Goal: Task Accomplishment & Management: Manage account settings

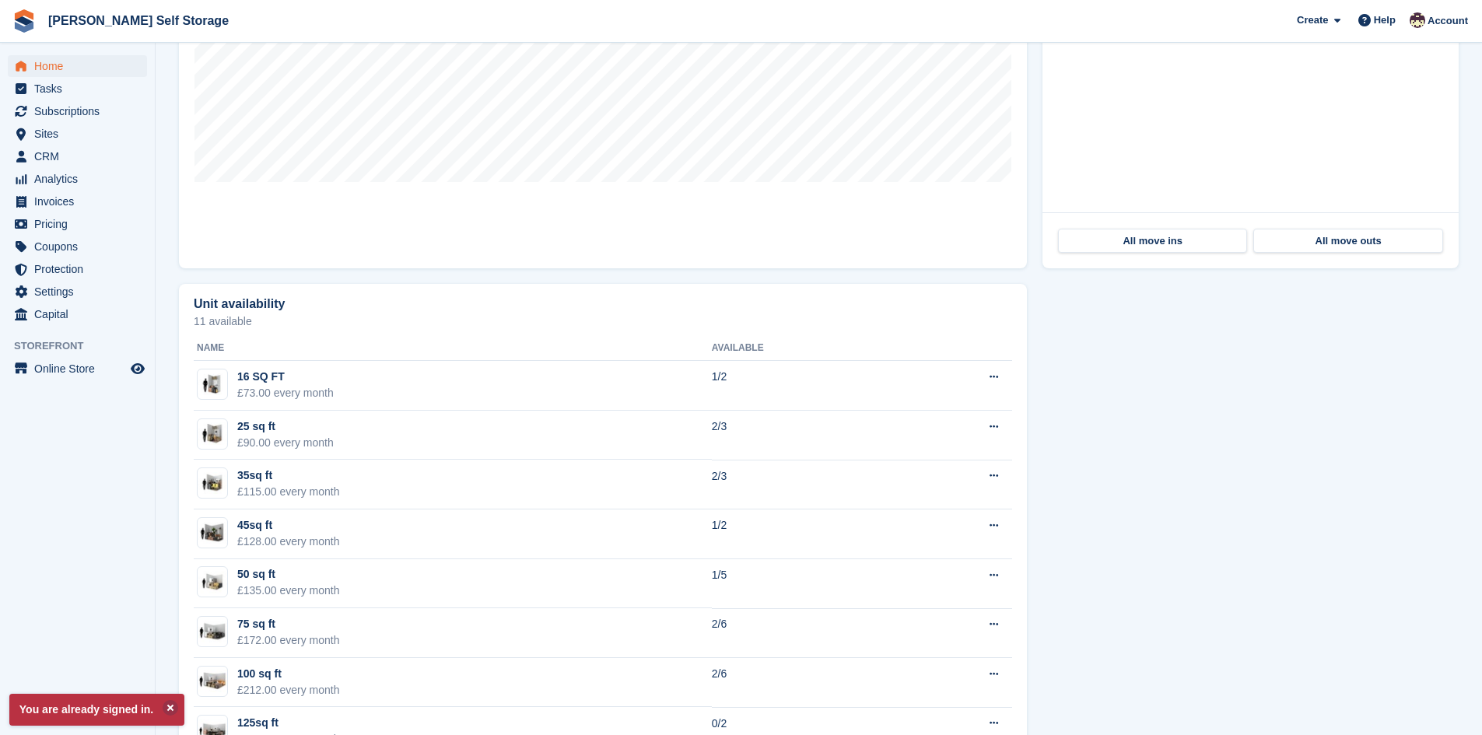
scroll to position [604, 0]
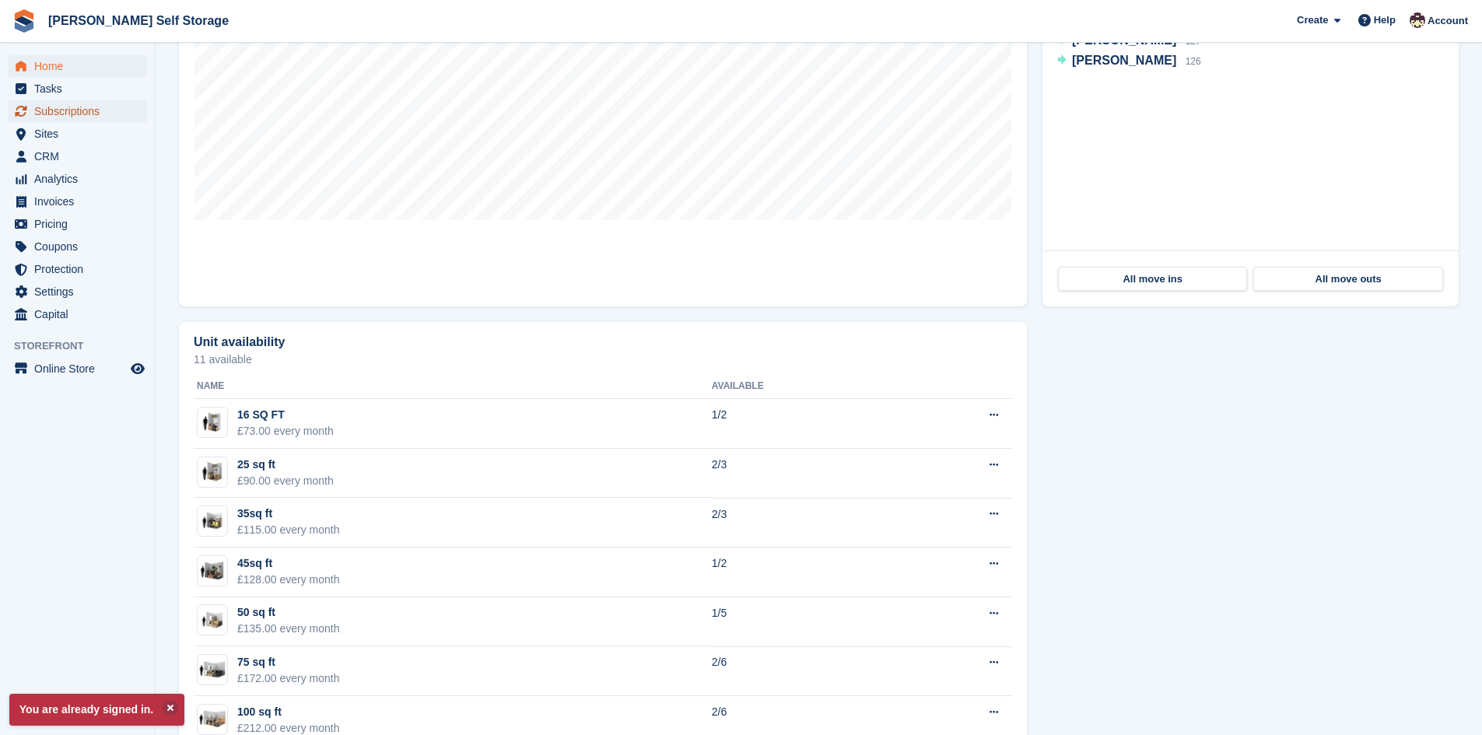
click at [74, 110] on span "Subscriptions" at bounding box center [80, 111] width 93 height 22
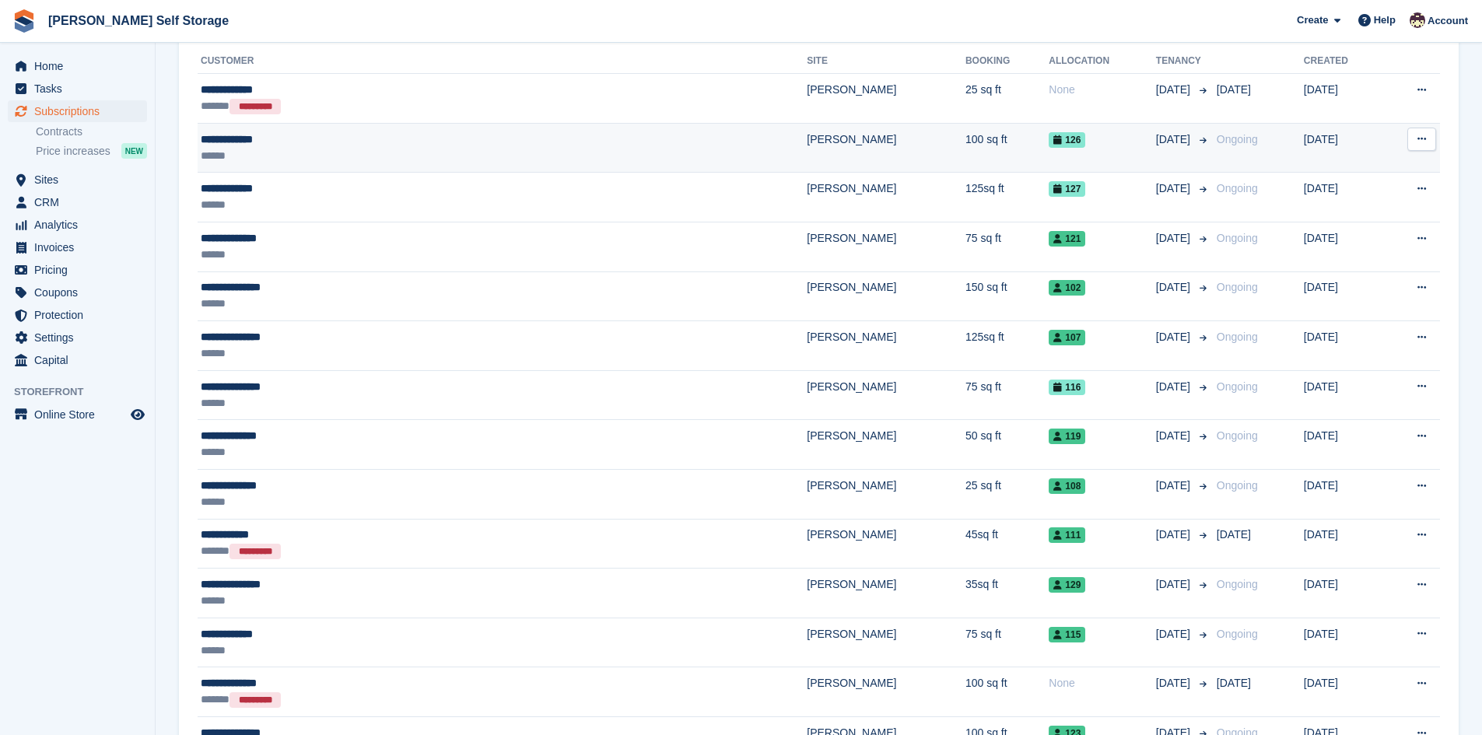
scroll to position [359, 0]
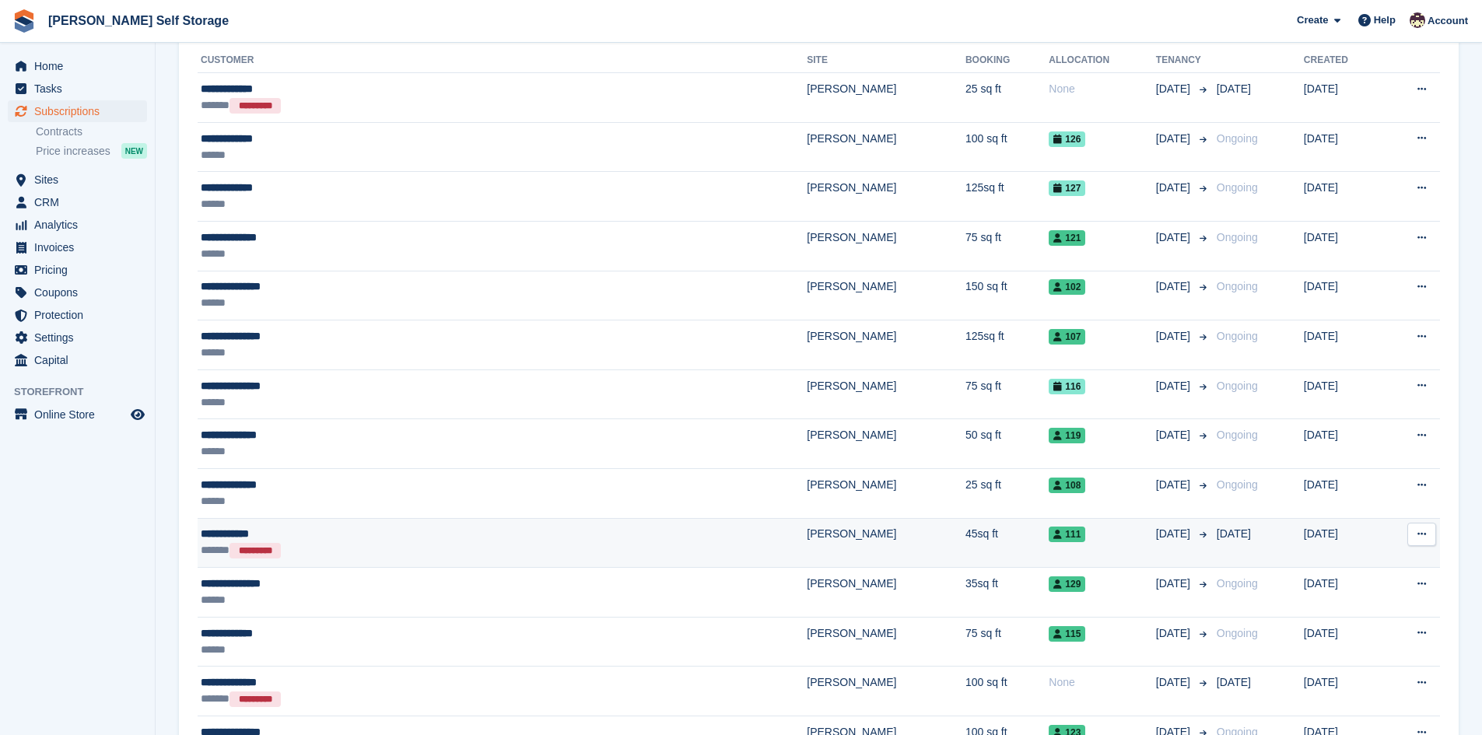
click at [243, 529] on div "**********" at bounding box center [372, 534] width 342 height 16
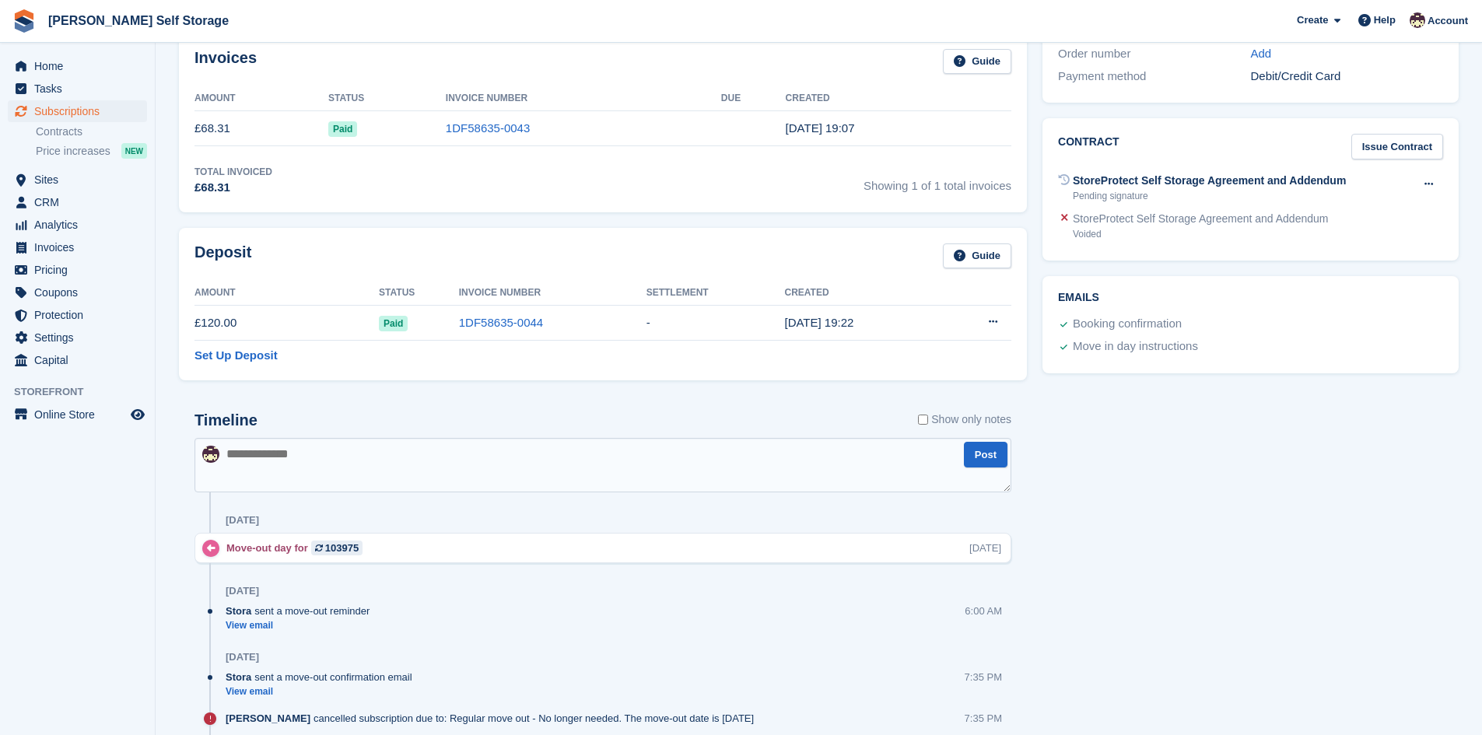
scroll to position [506, 0]
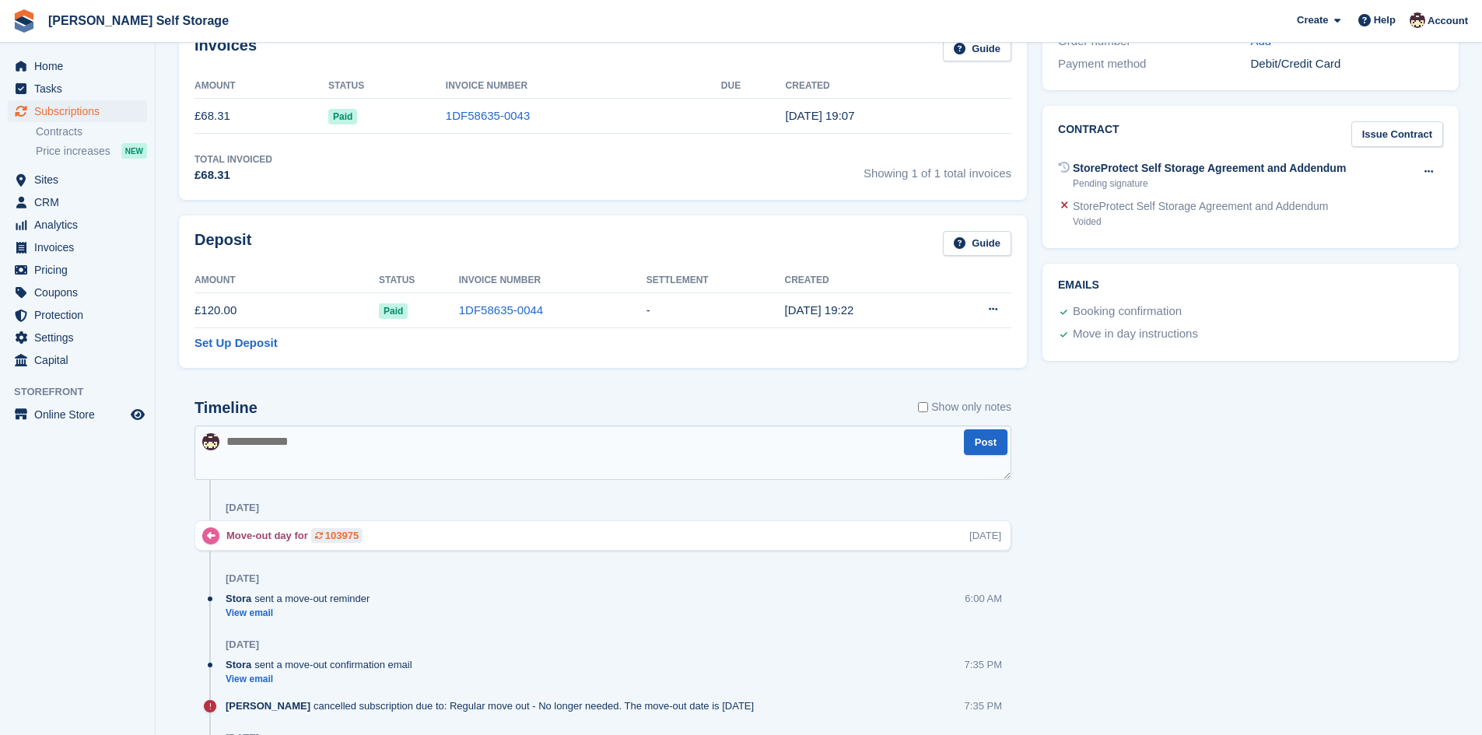
click at [330, 535] on div "103975" at bounding box center [341, 535] width 33 height 15
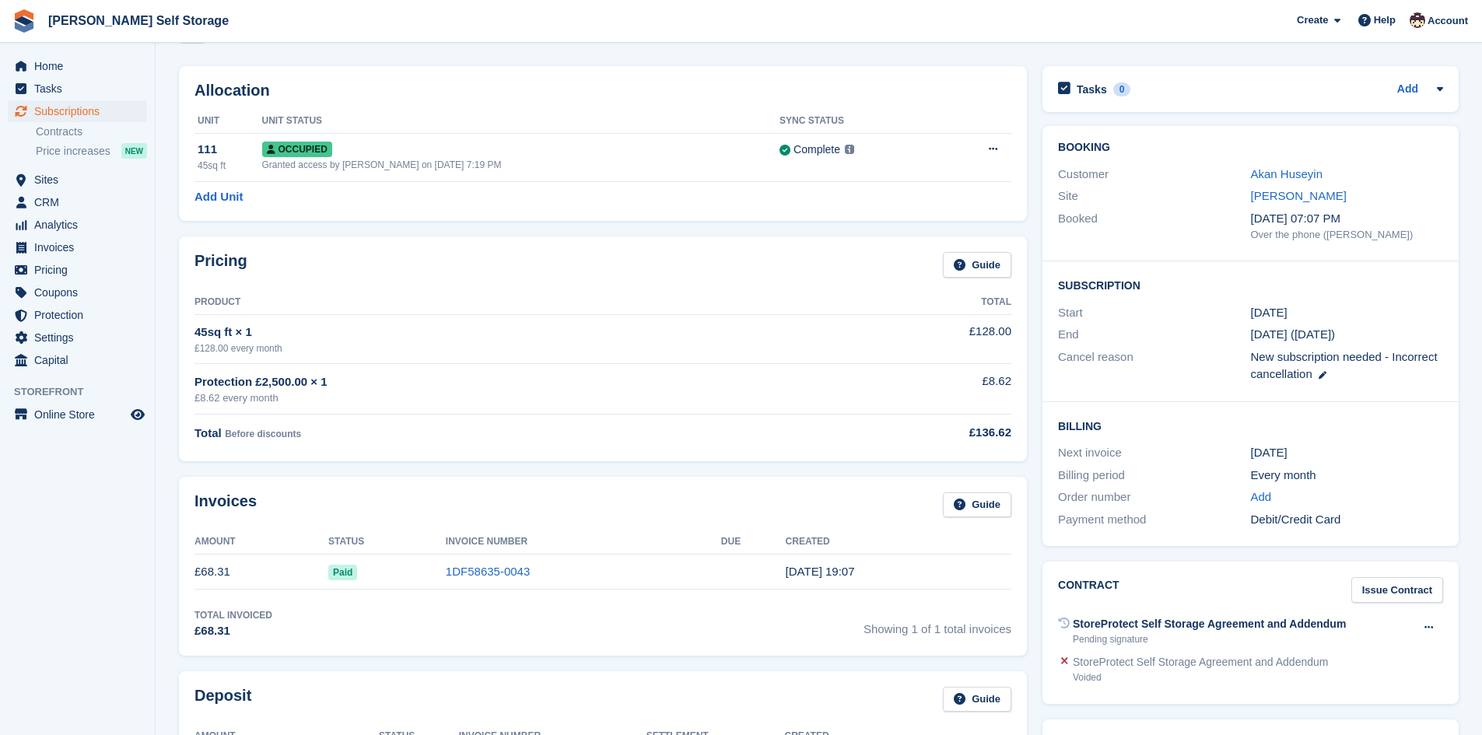
scroll to position [52, 0]
click at [1427, 92] on div "Add" at bounding box center [1420, 88] width 46 height 19
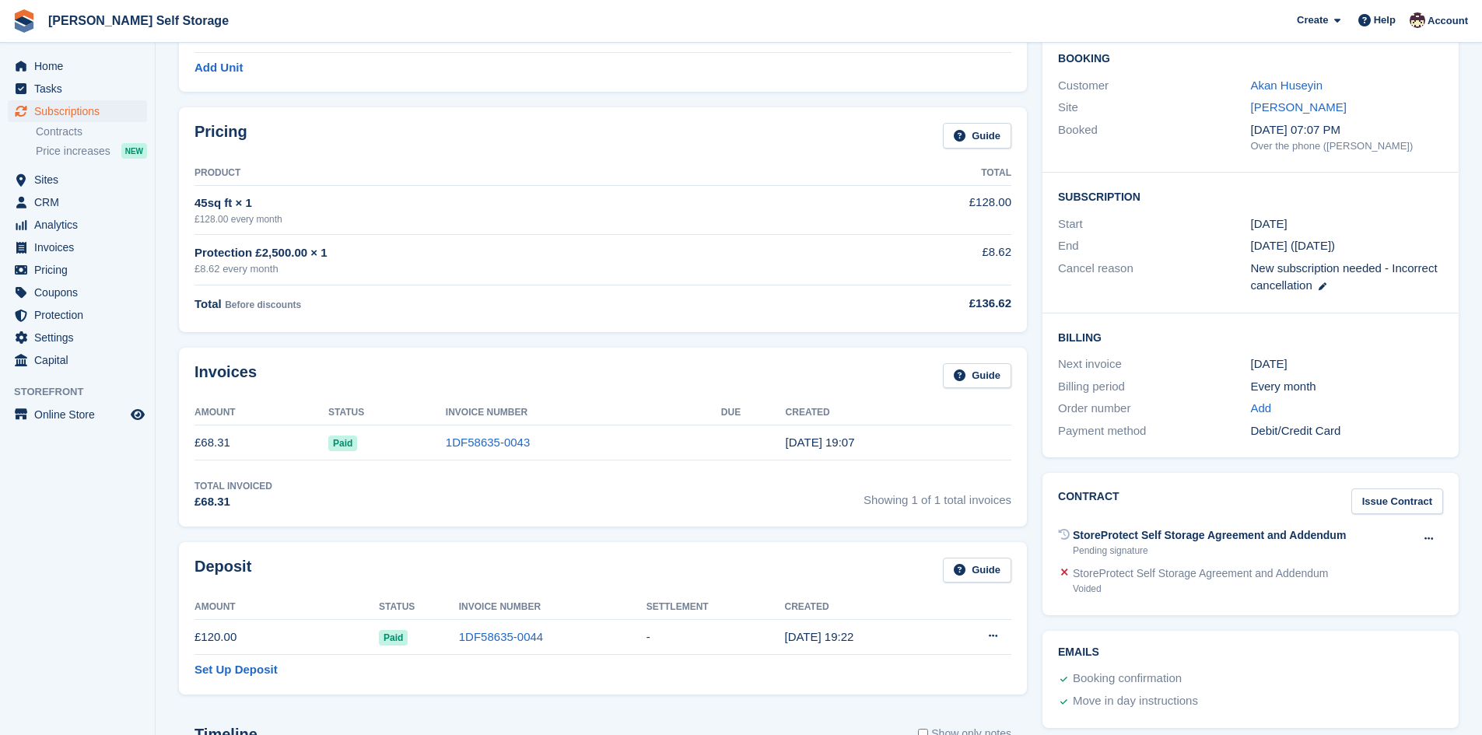
scroll to position [0, 0]
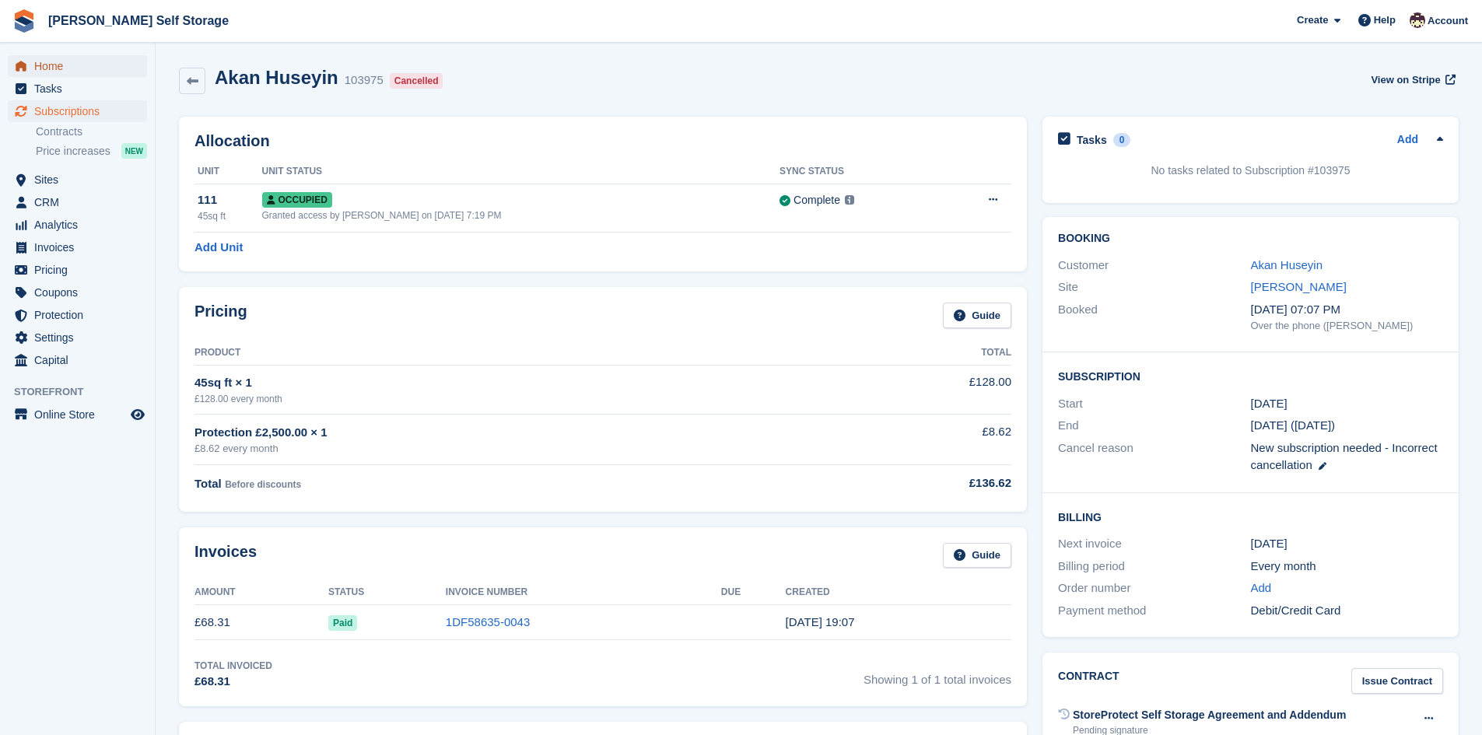
click at [61, 70] on span "Home" at bounding box center [80, 66] width 93 height 22
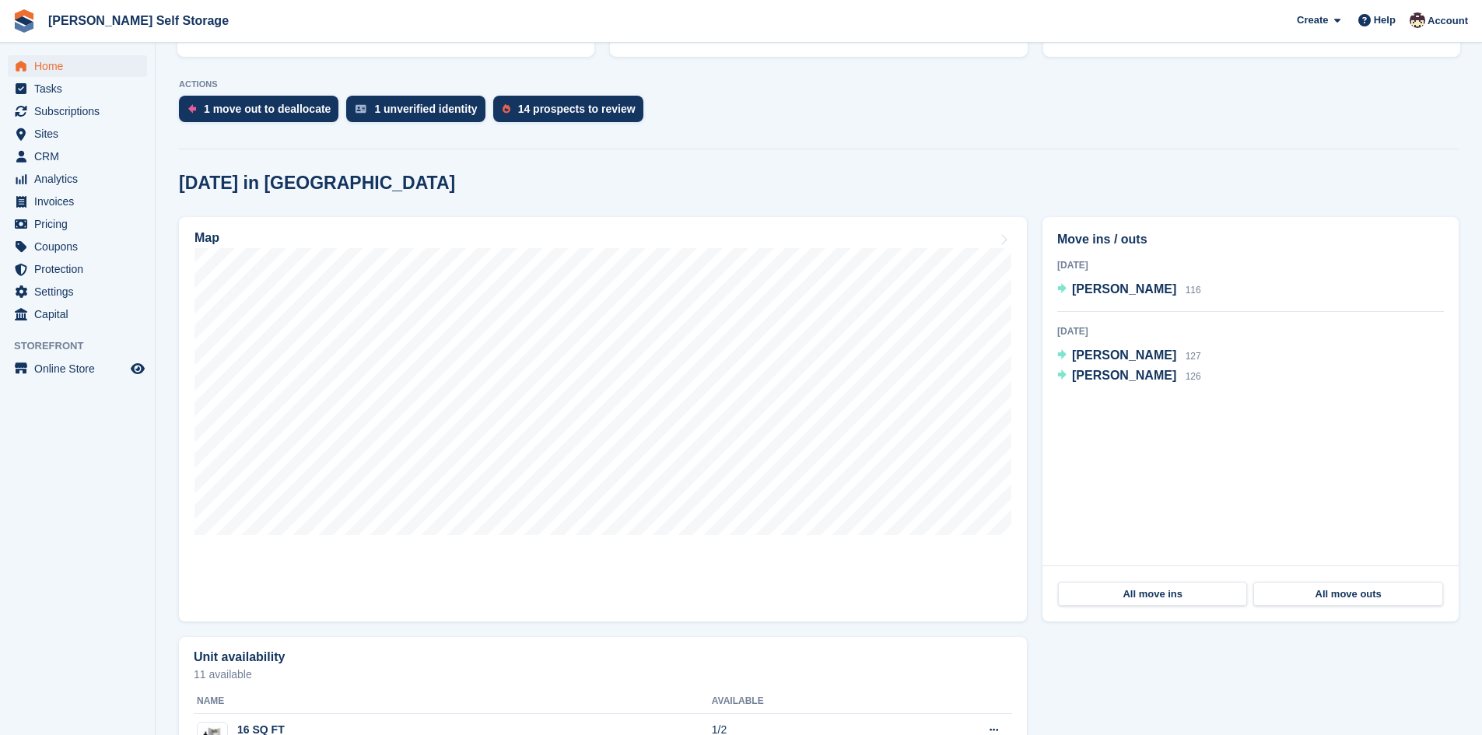
scroll to position [438, 0]
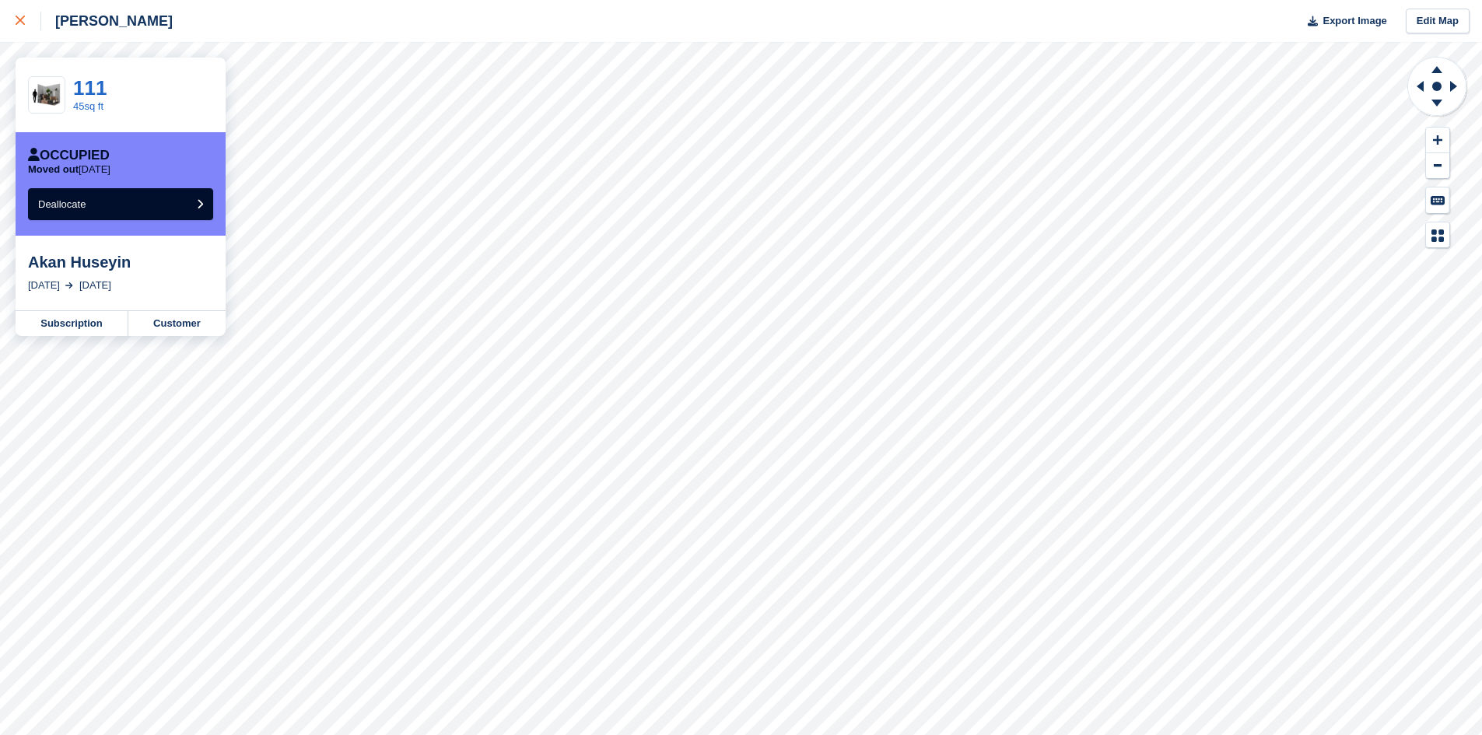
click at [16, 20] on icon at bounding box center [20, 20] width 9 height 9
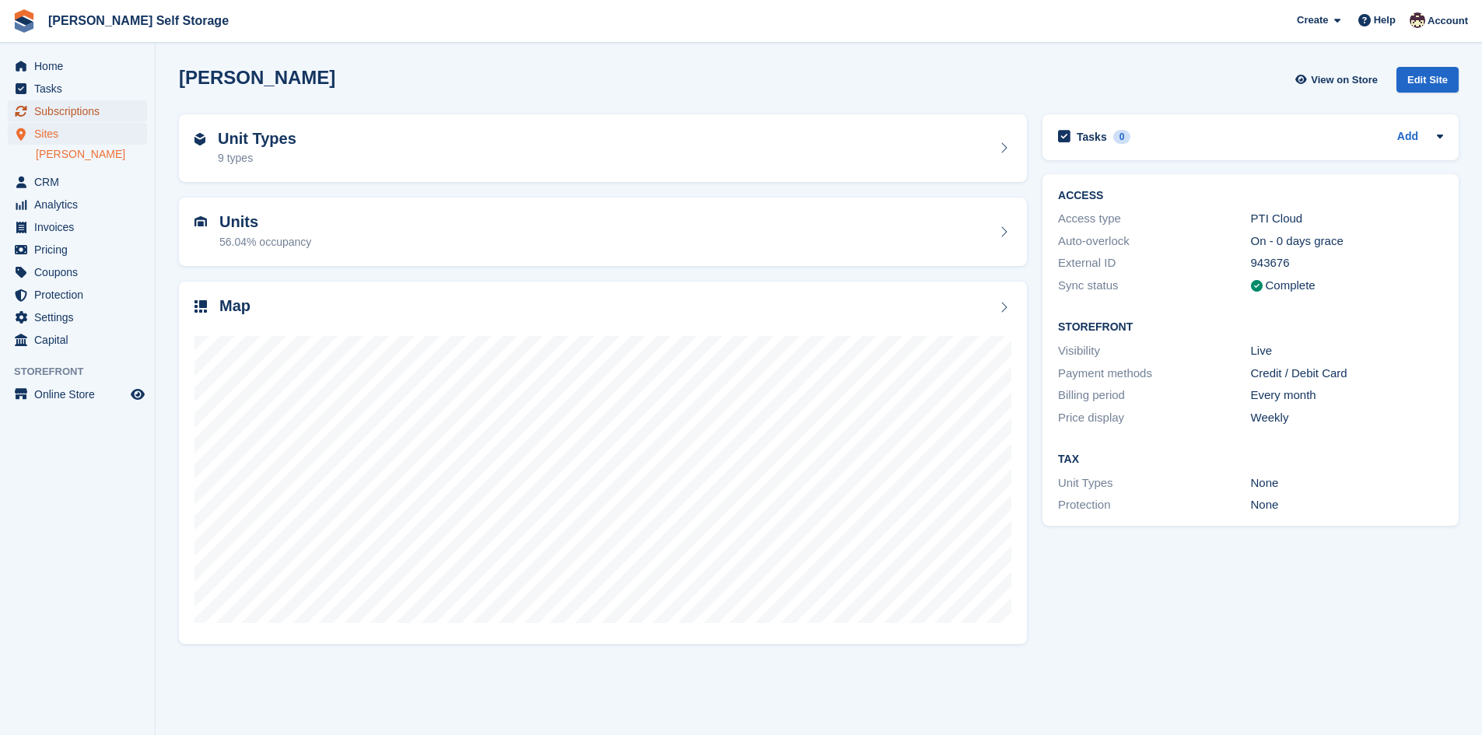
click at [70, 112] on span "Subscriptions" at bounding box center [80, 111] width 93 height 22
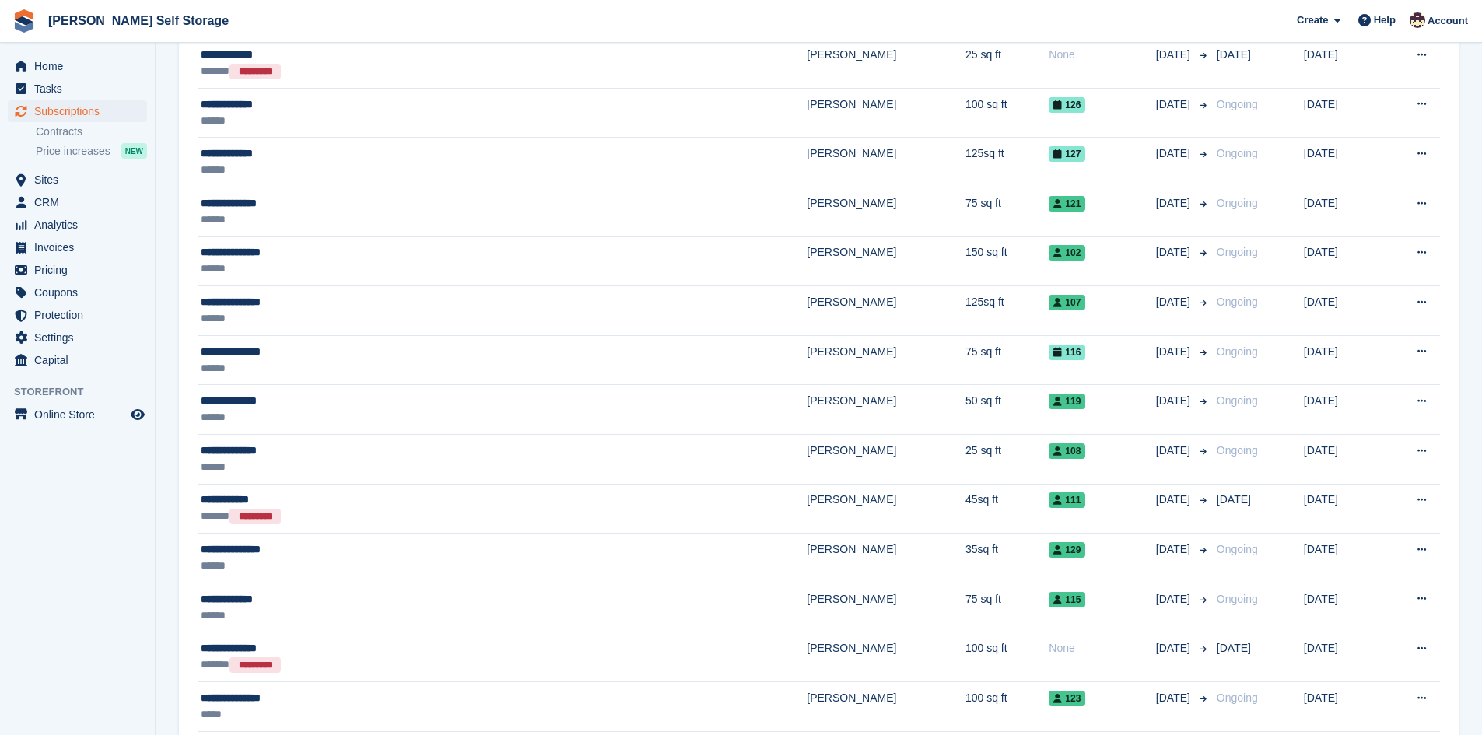
scroll to position [394, 0]
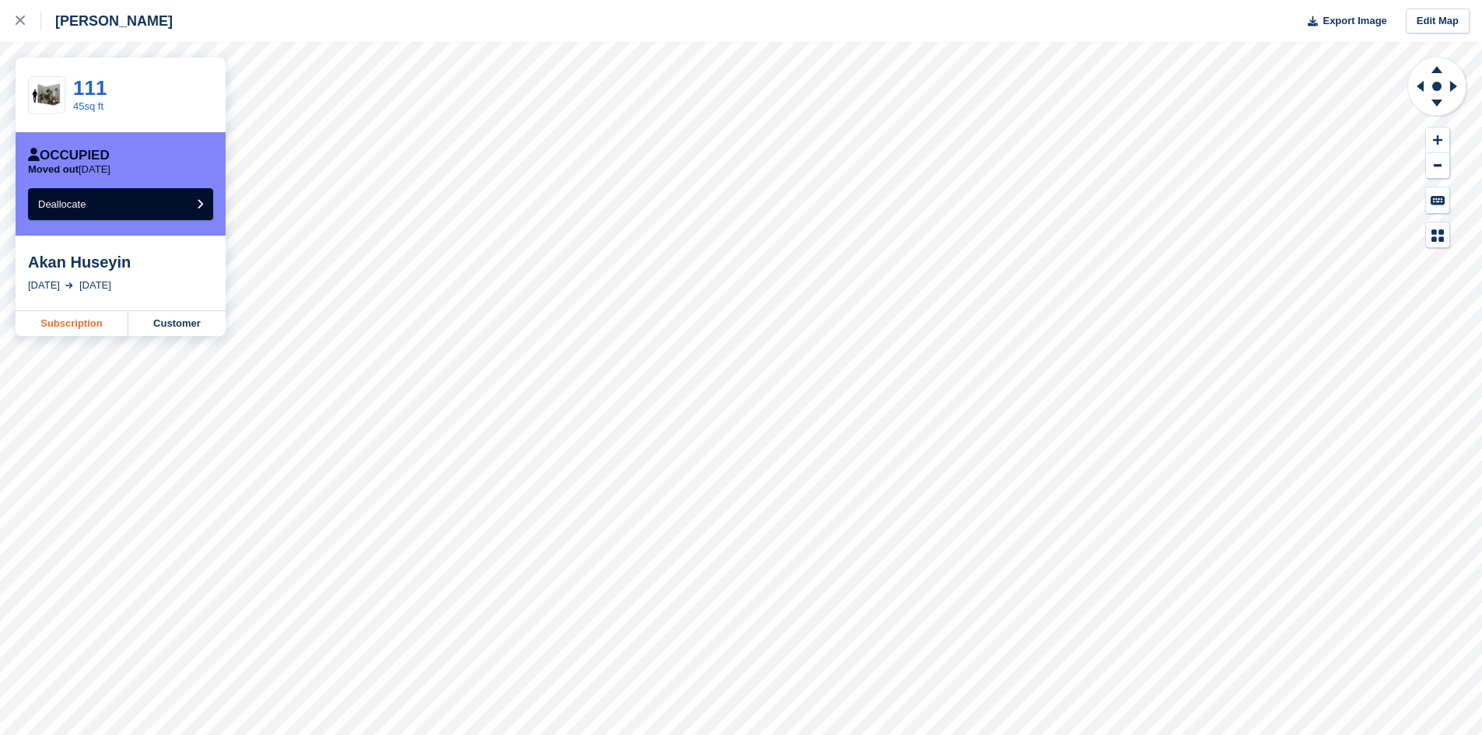
click at [82, 324] on link "Subscription" at bounding box center [72, 323] width 113 height 25
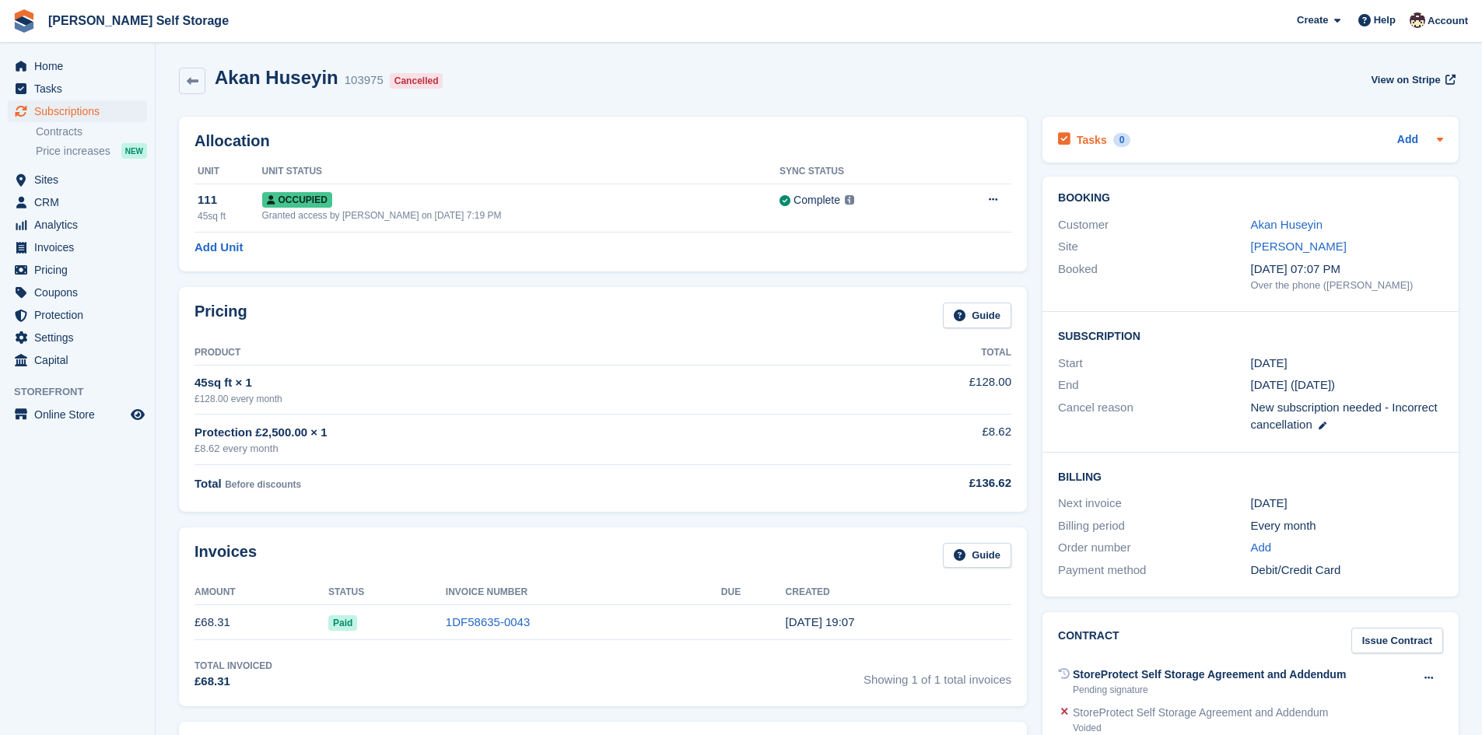
click at [1442, 144] on icon at bounding box center [1440, 139] width 12 height 12
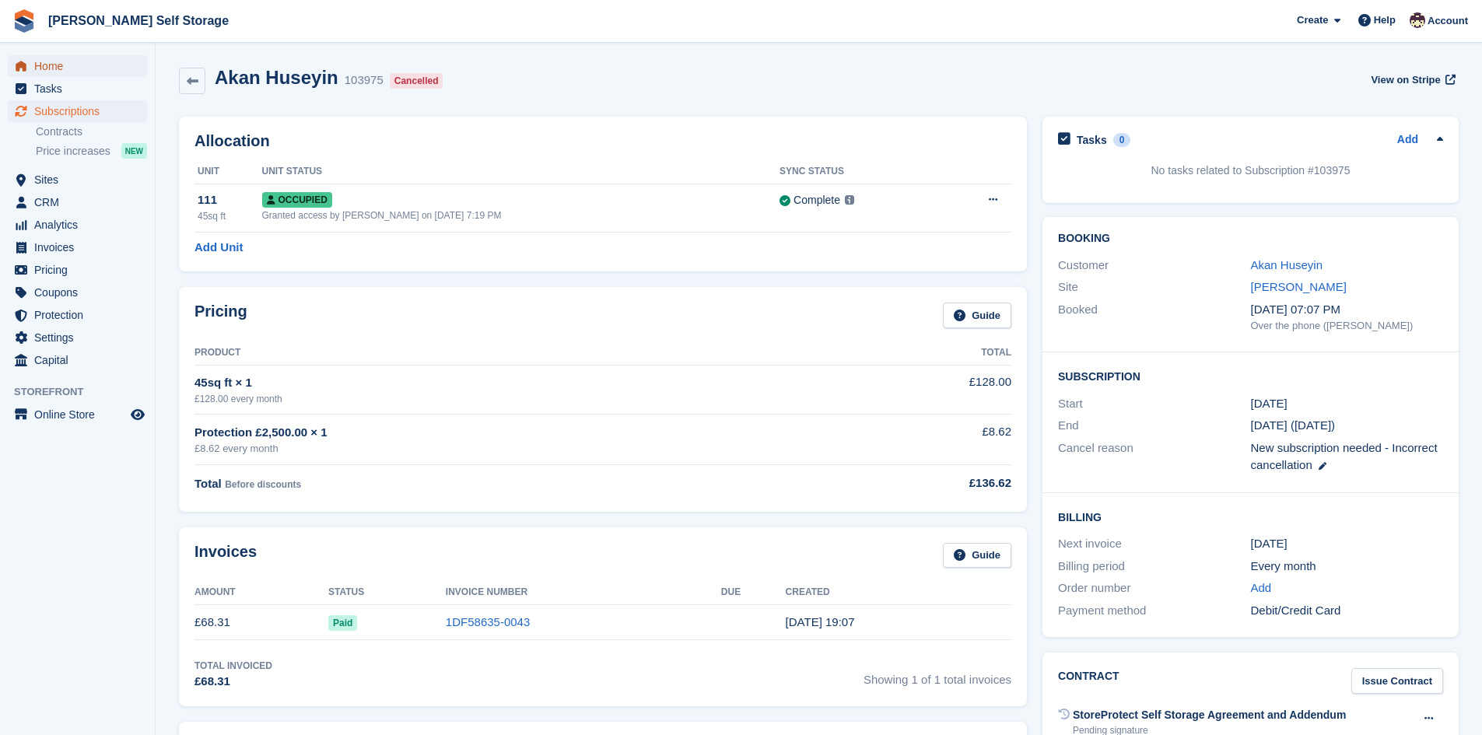
click at [51, 68] on span "Home" at bounding box center [80, 66] width 93 height 22
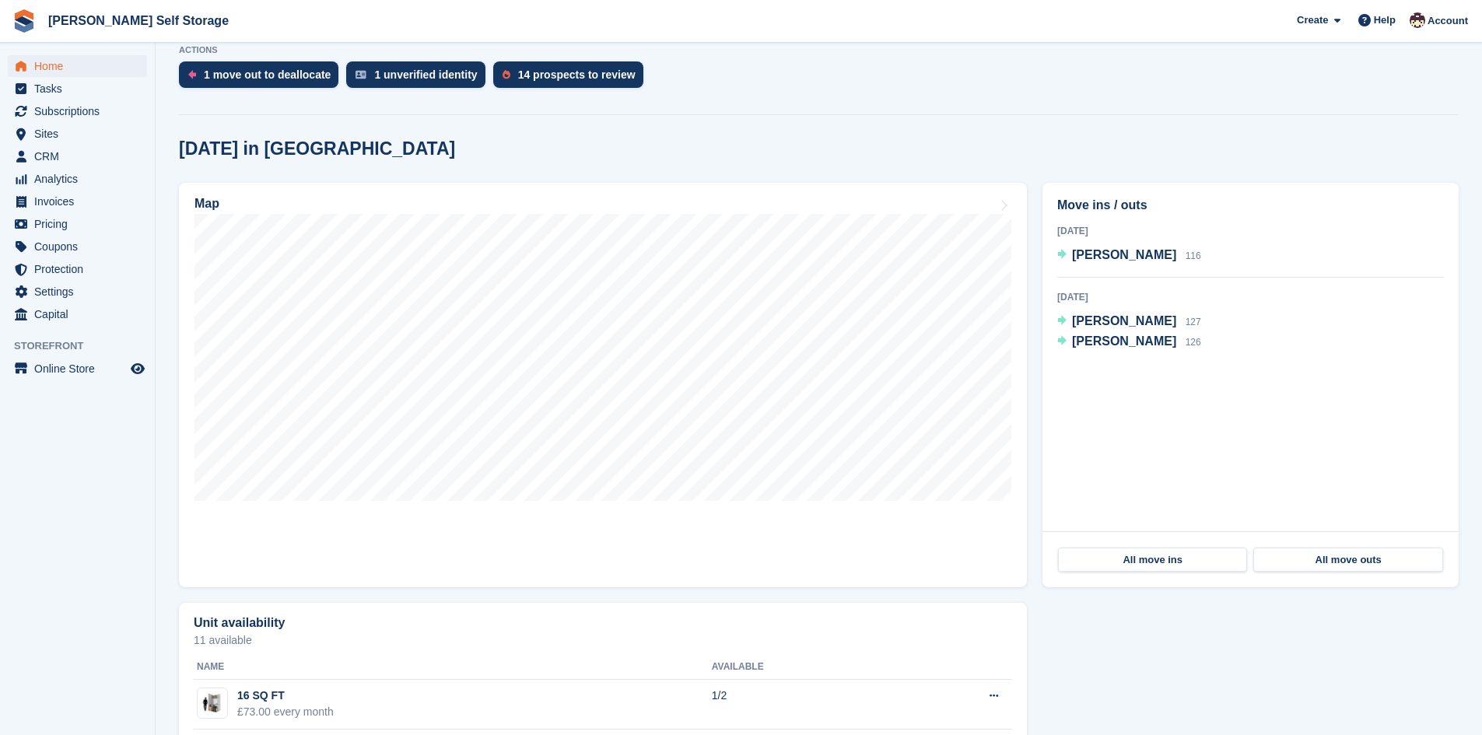
scroll to position [307, 0]
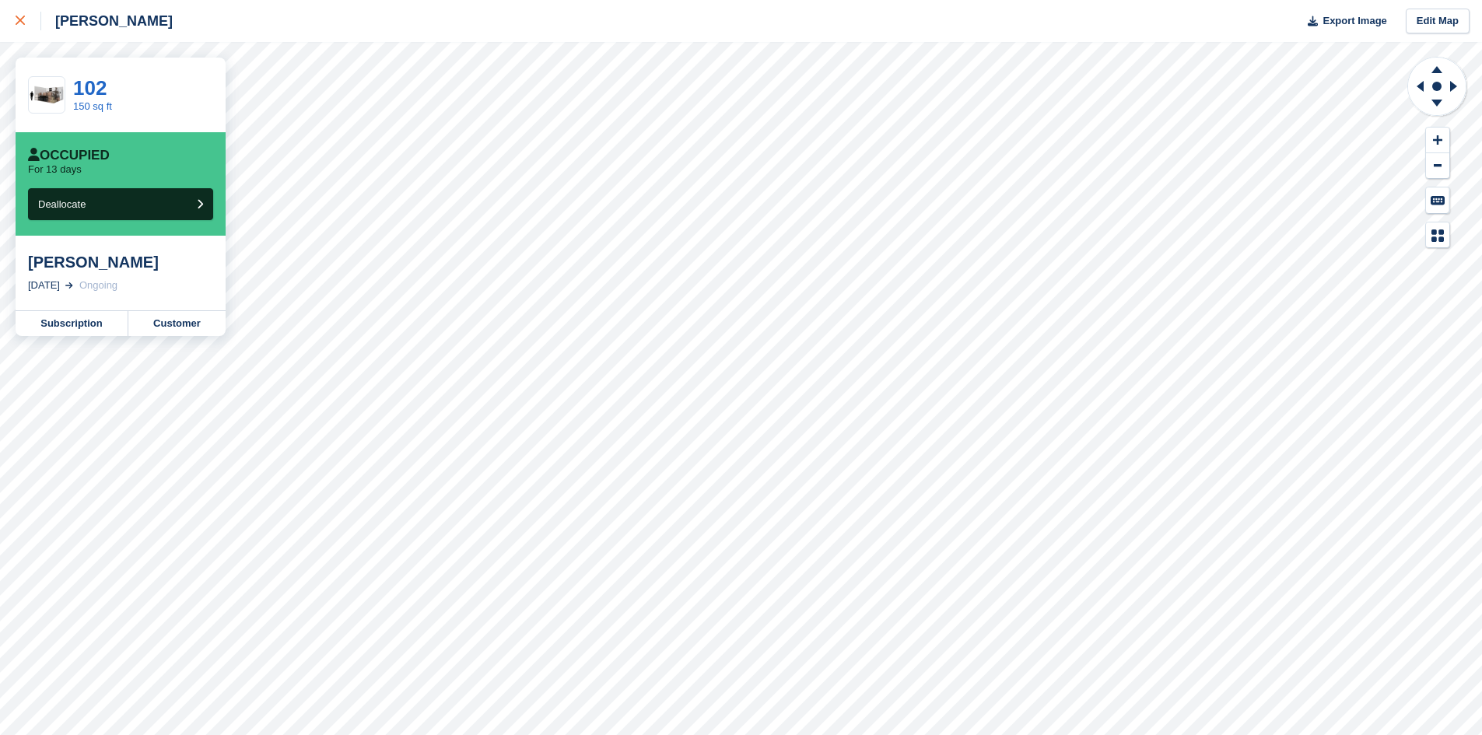
click at [27, 16] on div at bounding box center [29, 21] width 26 height 19
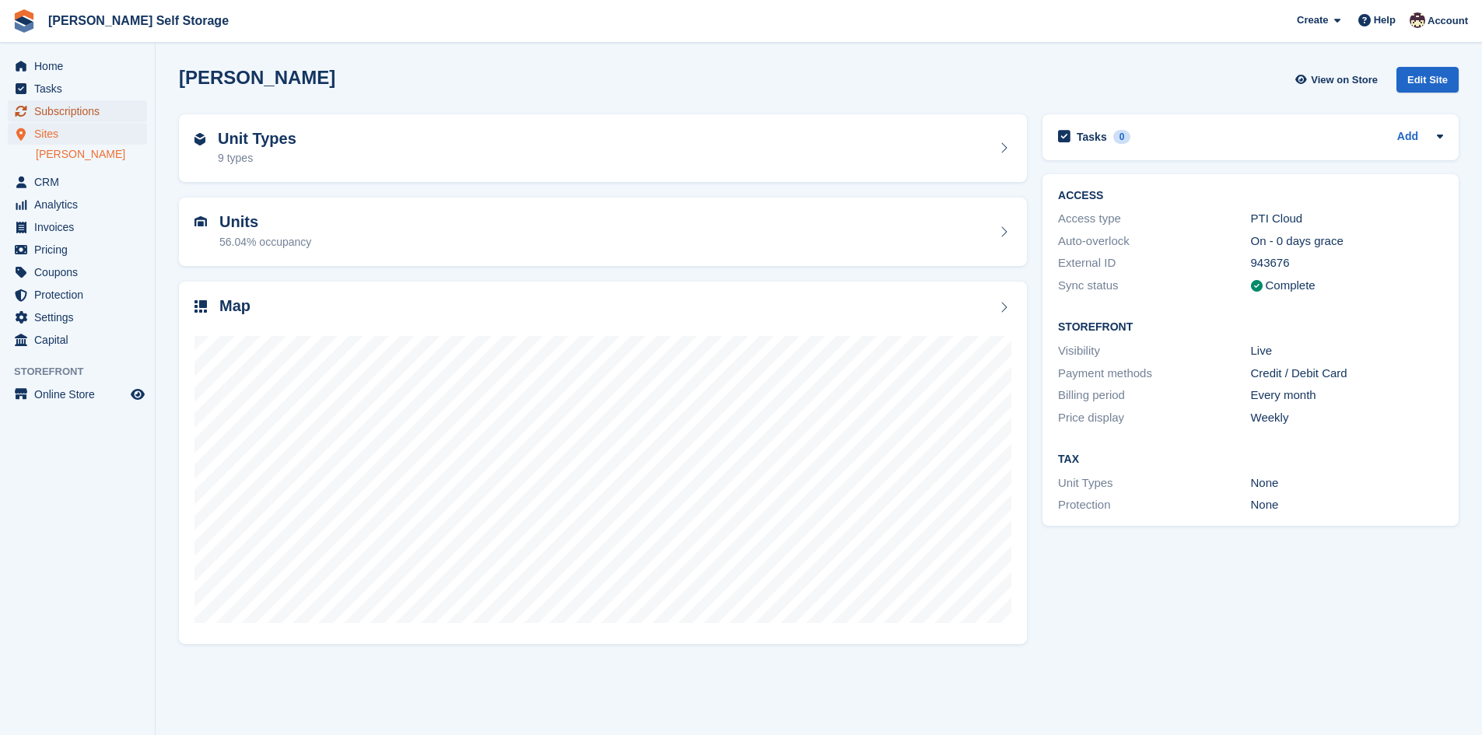
click at [61, 109] on span "Subscriptions" at bounding box center [80, 111] width 93 height 22
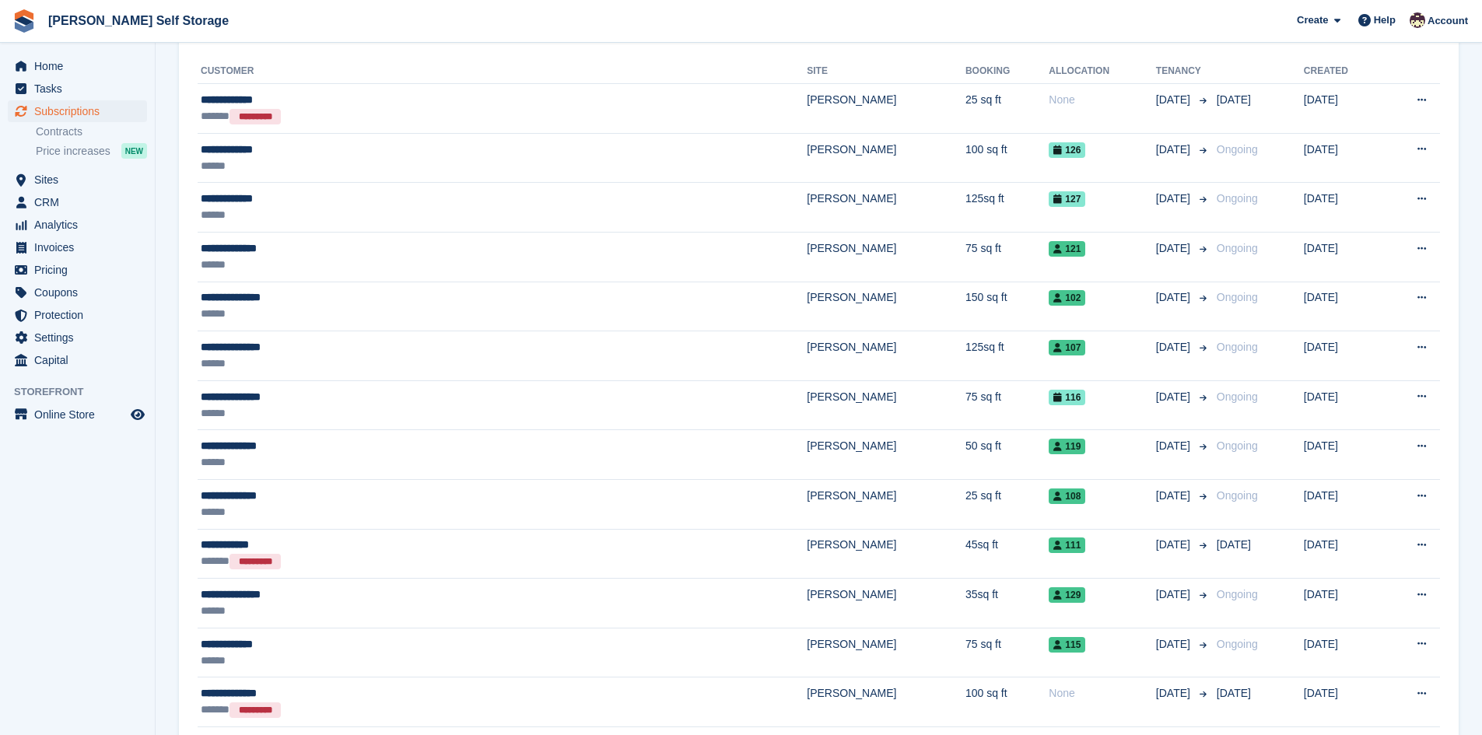
scroll to position [521, 0]
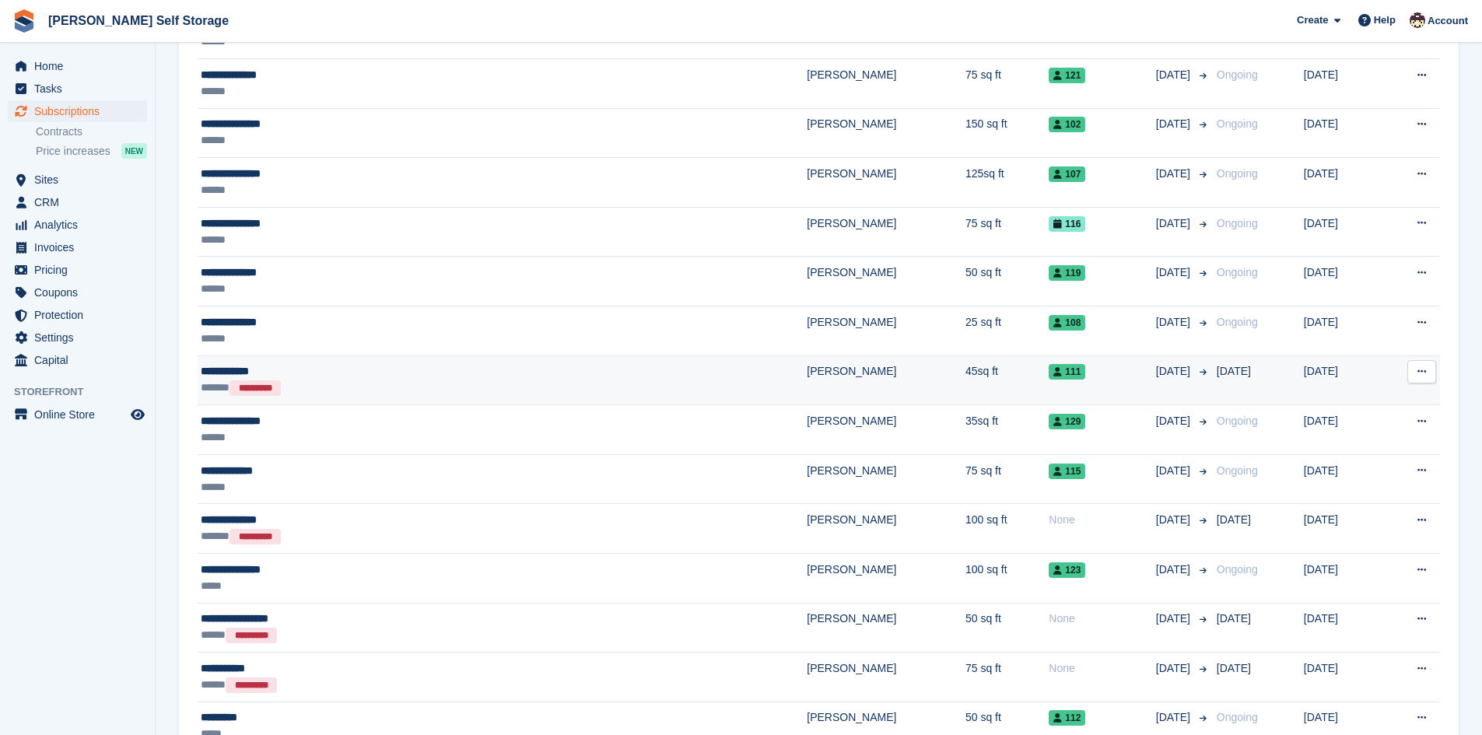
click at [267, 374] on div "**********" at bounding box center [372, 371] width 342 height 16
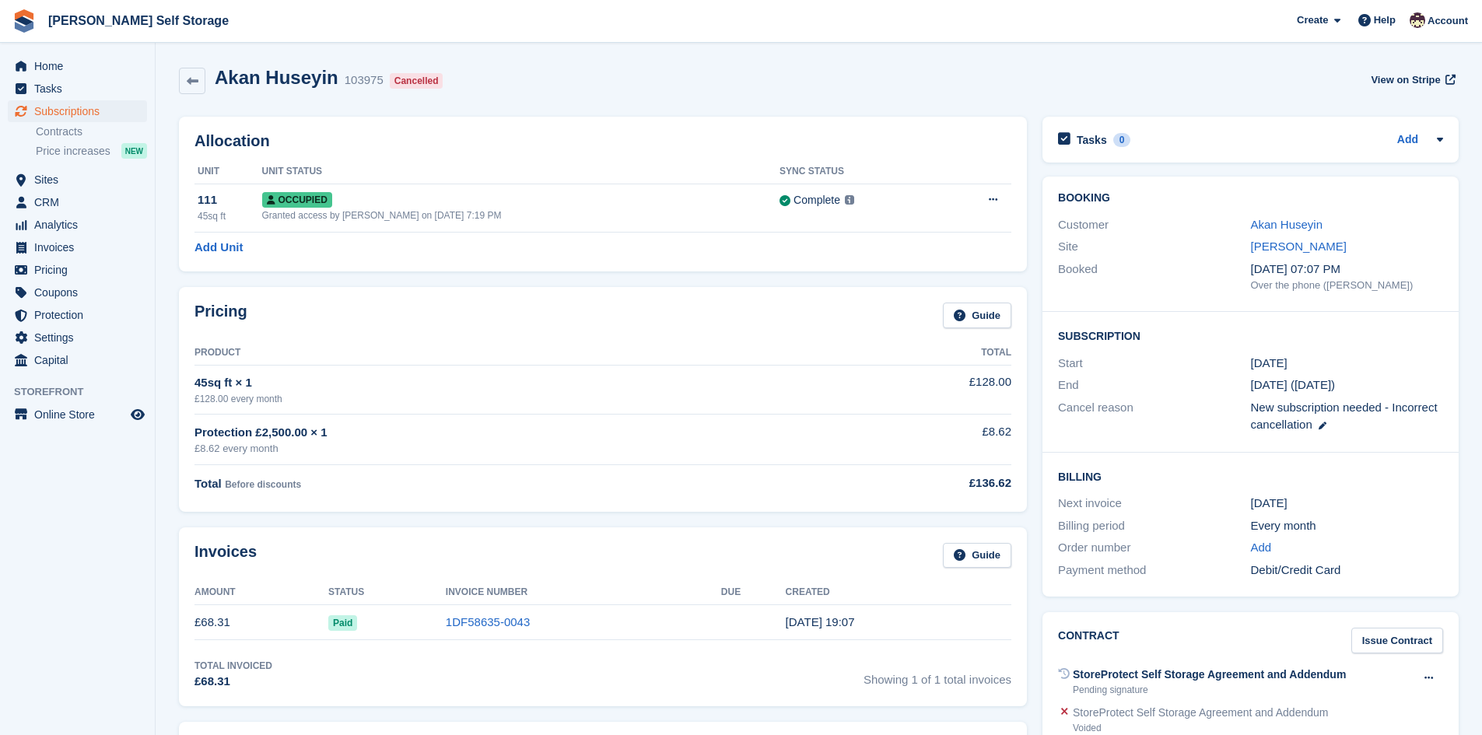
scroll to position [239, 0]
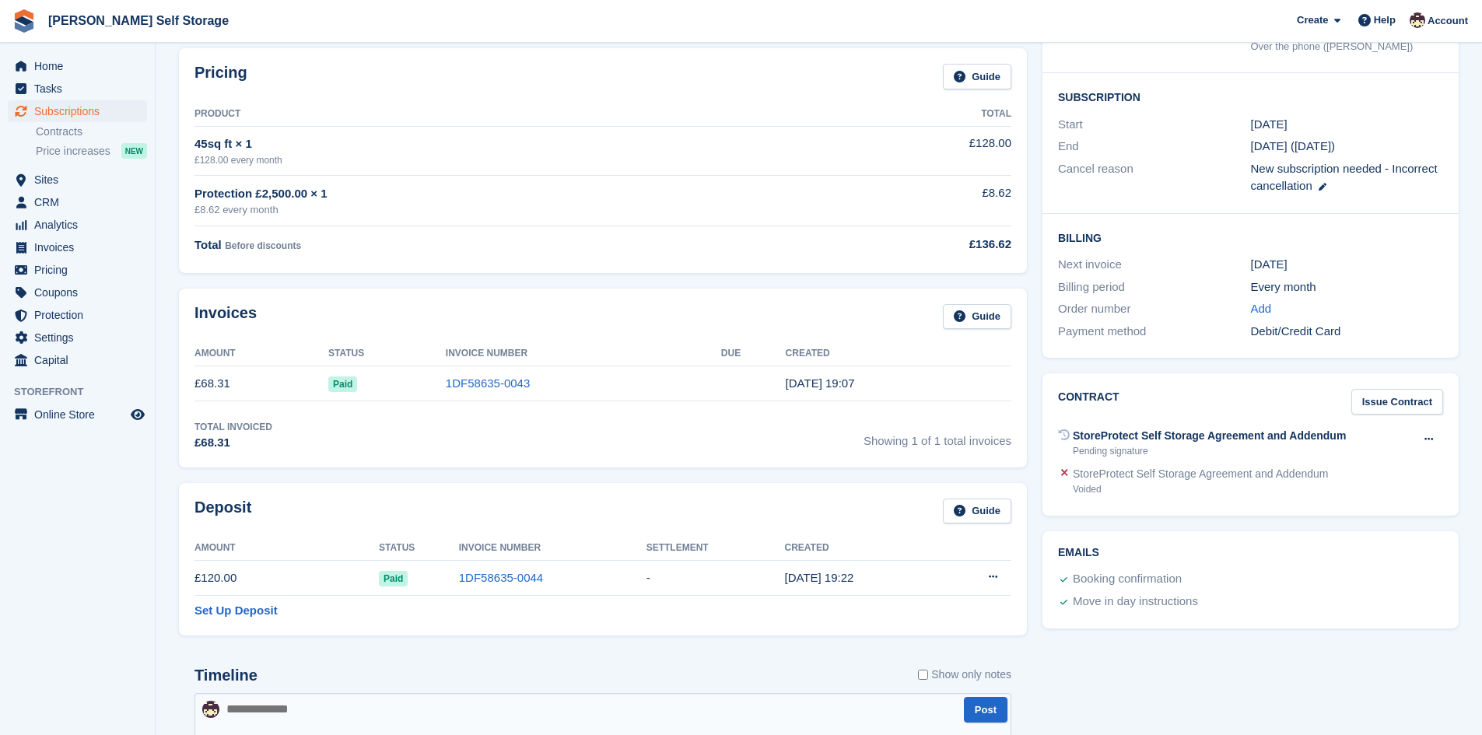
click at [1259, 262] on div "27 Sep" at bounding box center [1347, 265] width 192 height 18
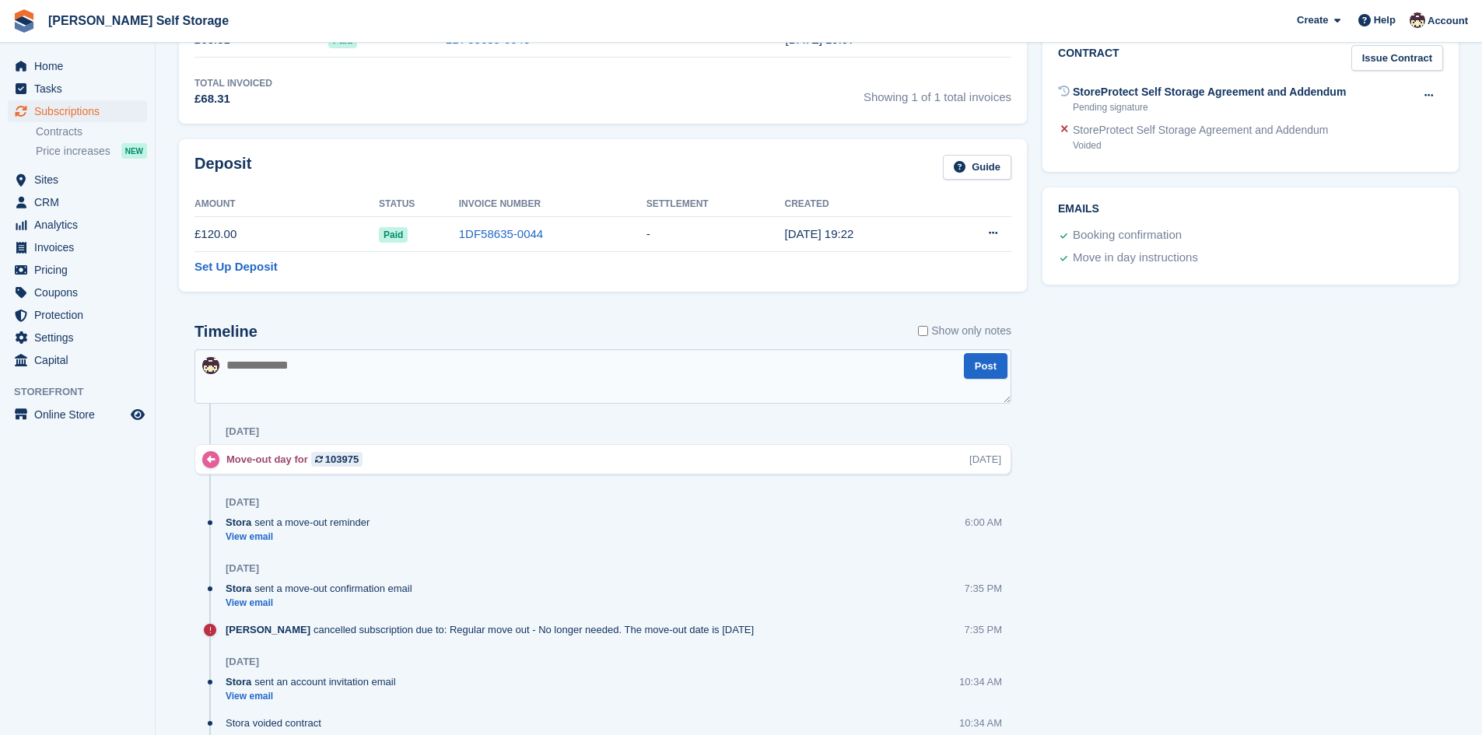
click at [255, 460] on div "Move-out day for 103975" at bounding box center [298, 459] width 144 height 15
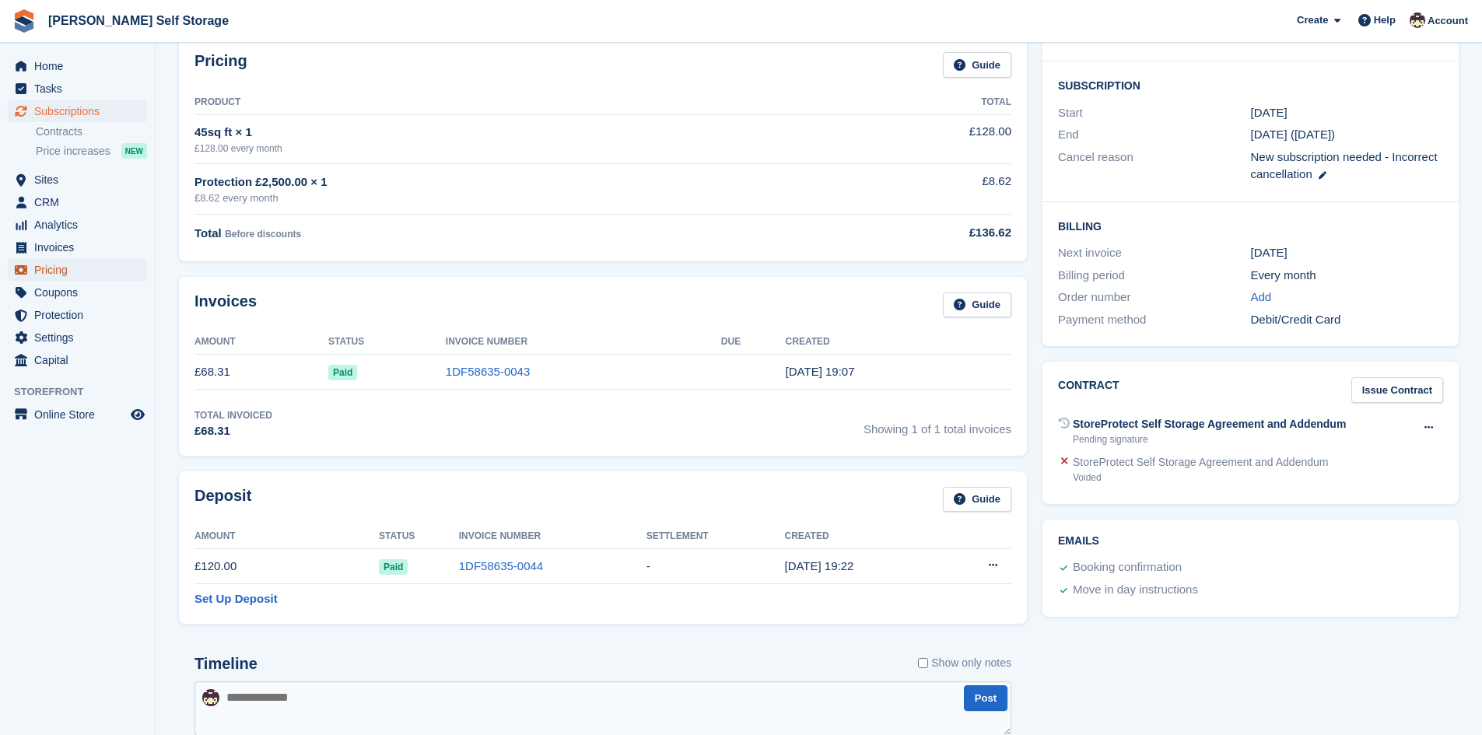
click at [59, 270] on span "Pricing" at bounding box center [80, 270] width 93 height 22
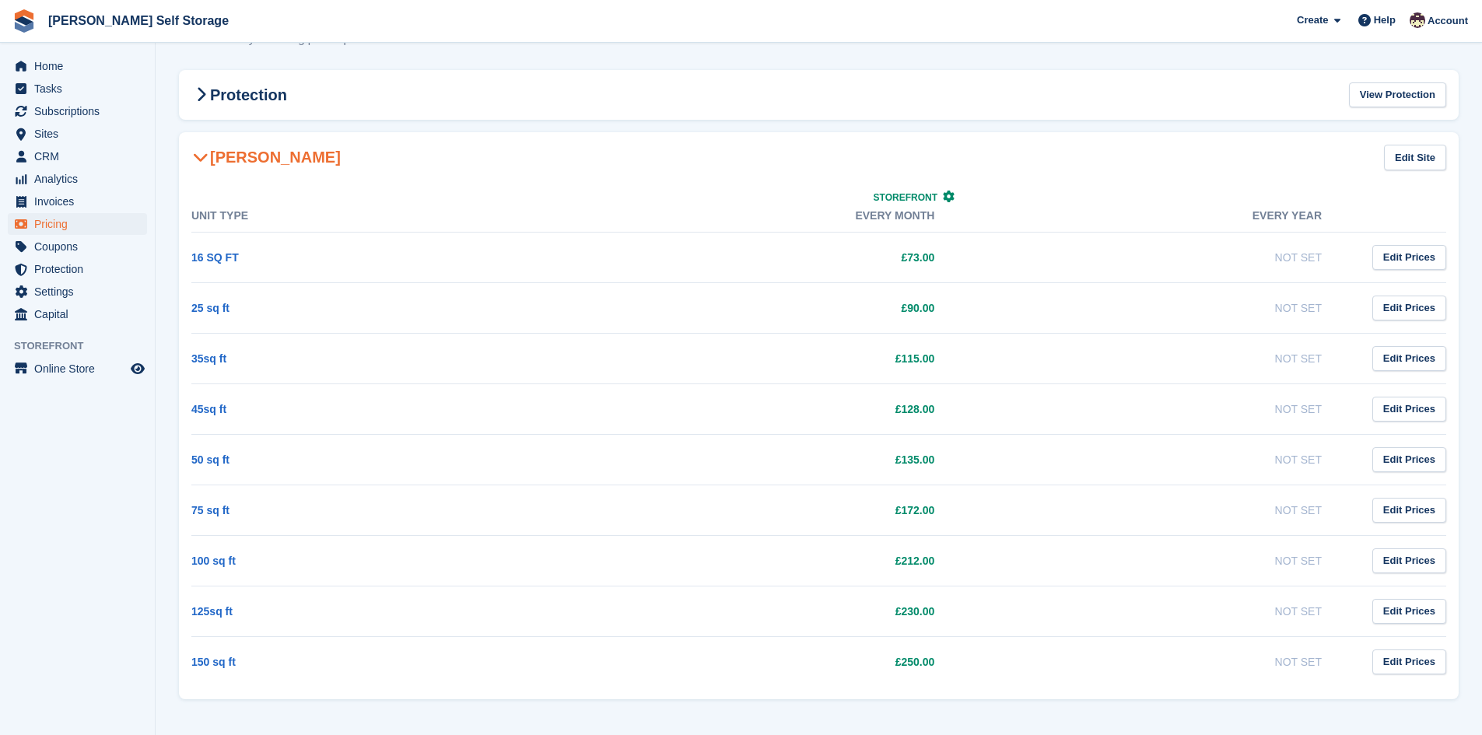
scroll to position [60, 0]
click at [49, 59] on span "Home" at bounding box center [80, 66] width 93 height 22
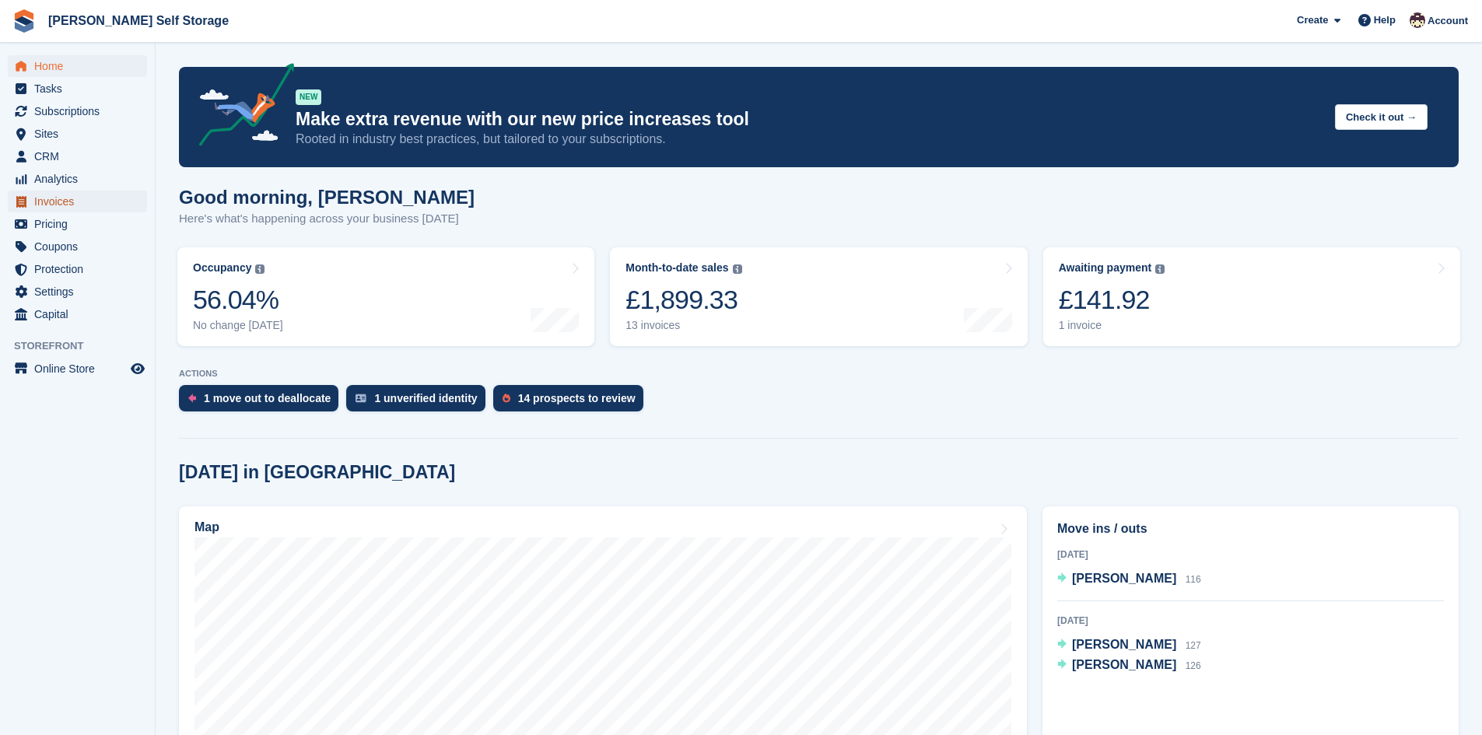
click at [48, 203] on span "Invoices" at bounding box center [80, 202] width 93 height 22
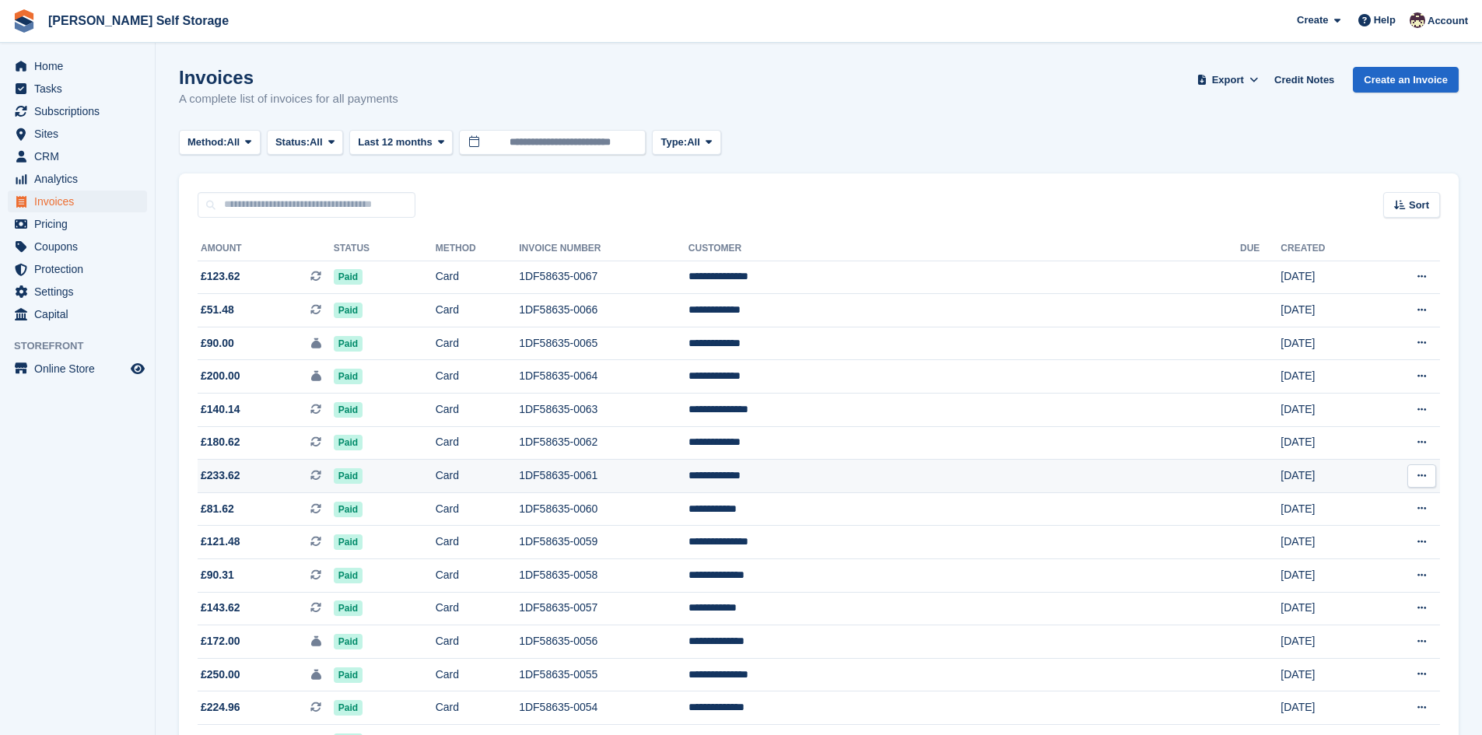
scroll to position [358, 0]
